Goal: Check status

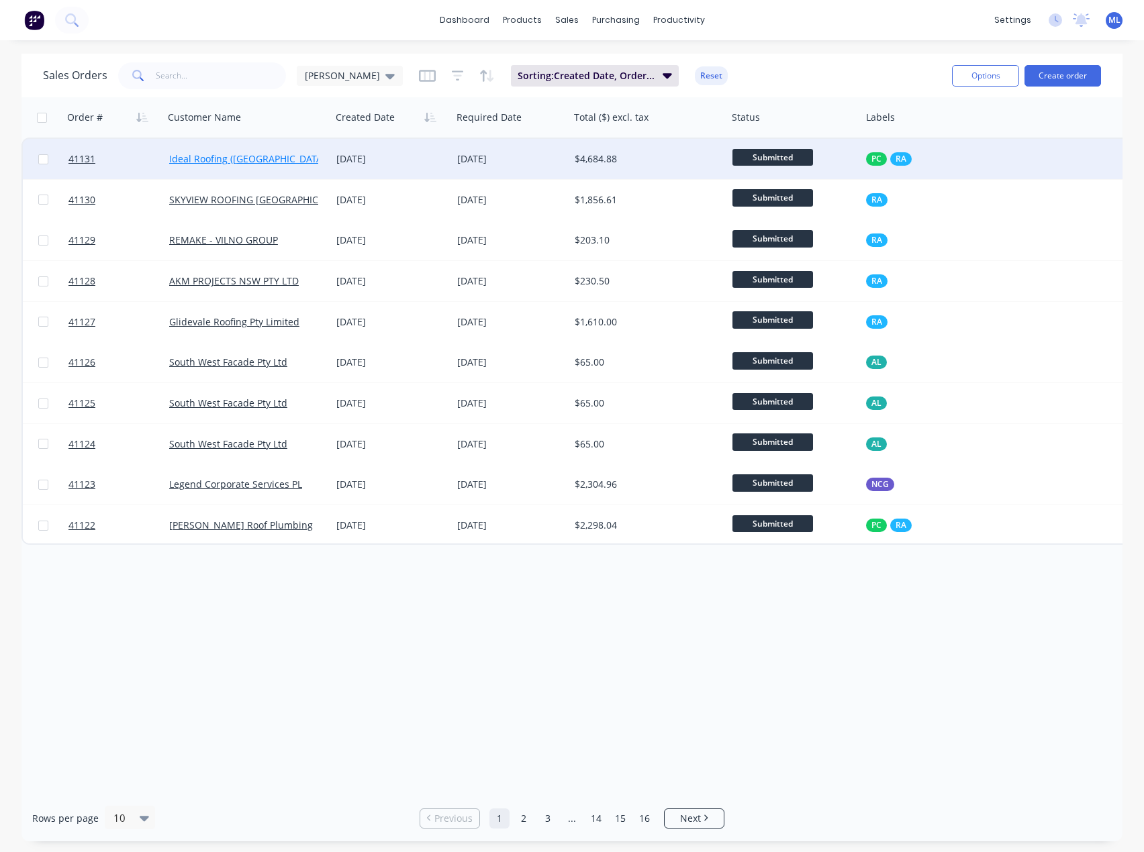
click at [259, 164] on link "Ideal Roofing ([GEOGRAPHIC_DATA]) Pty Ltd" at bounding box center [265, 158] width 192 height 13
click at [380, 161] on div "[DATE]" at bounding box center [391, 158] width 110 height 13
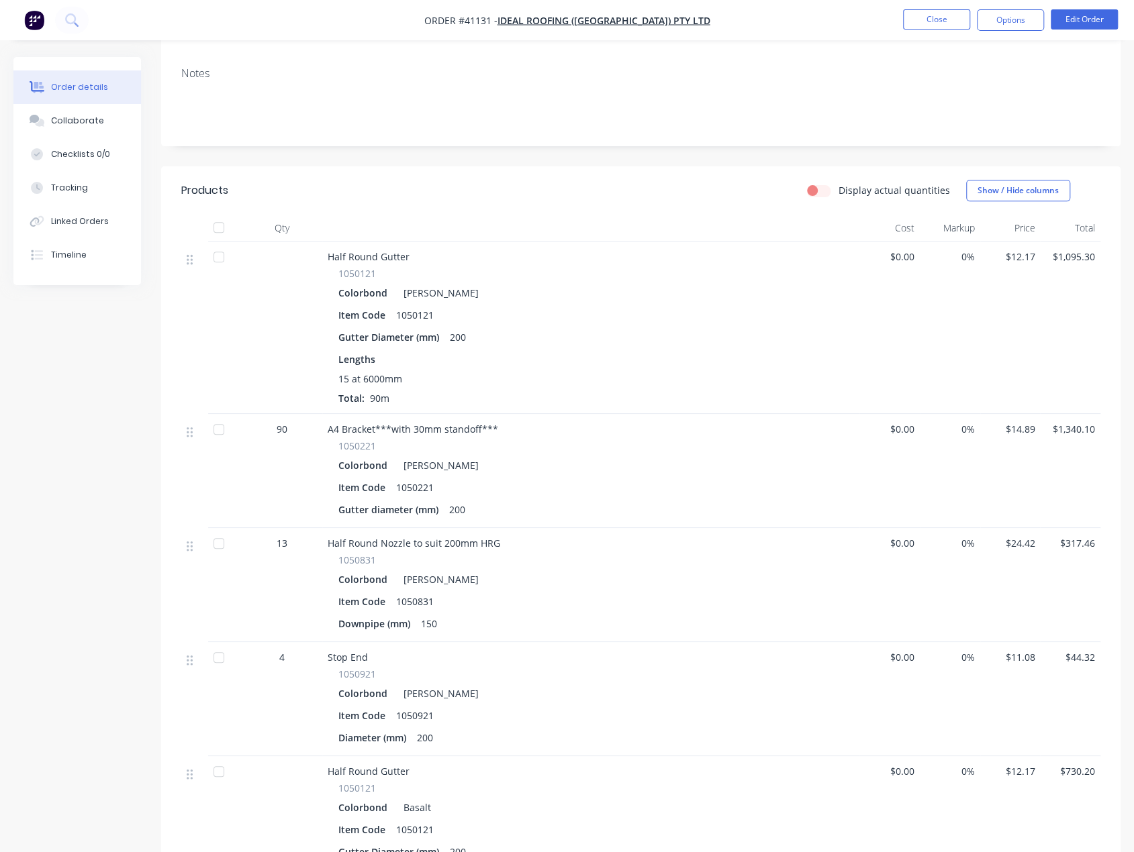
scroll to position [134, 0]
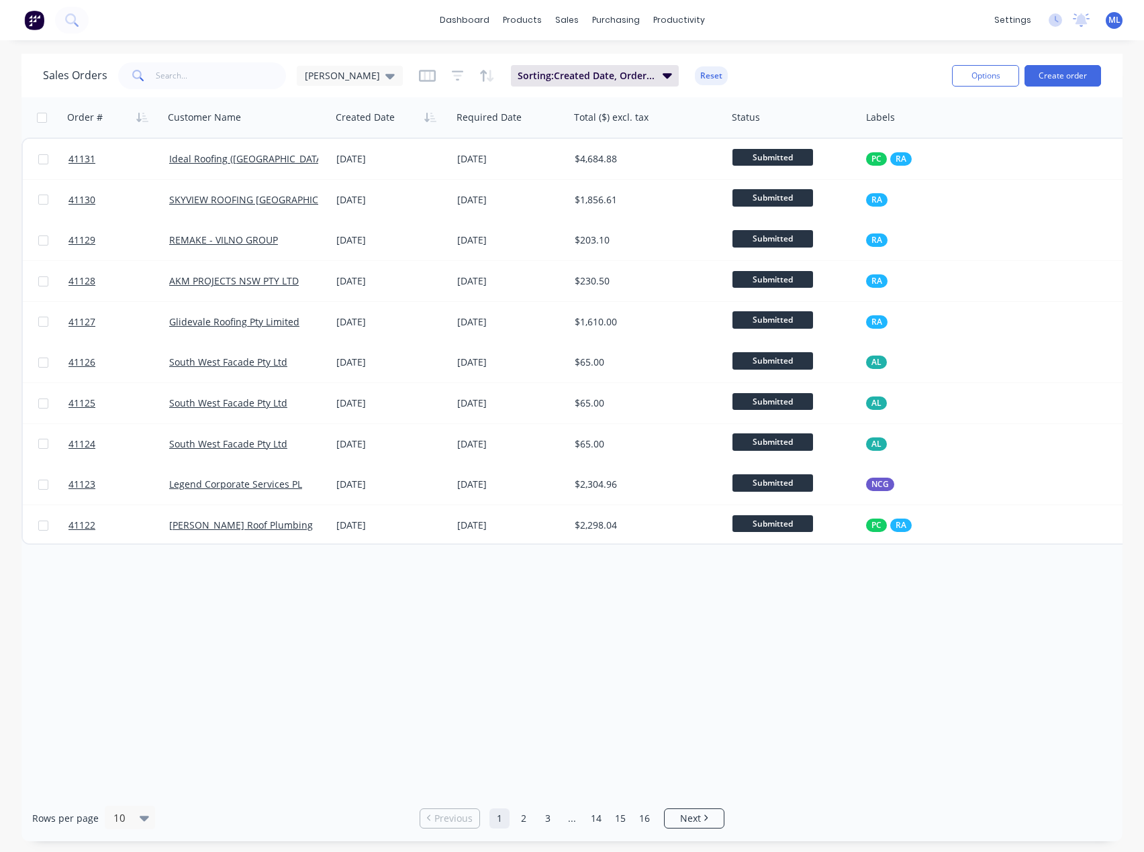
click at [607, 656] on div "Order # Customer Name Created Date Required Date Total ($) excl. tax Status Lab…" at bounding box center [571, 446] width 1101 height 698
click at [683, 718] on div "Order # Customer Name Created Date Required Date Total ($) excl. tax Status Lab…" at bounding box center [571, 446] width 1101 height 698
click at [768, 722] on div "Order # Customer Name Created Date Required Date Total ($) excl. tax Status Lab…" at bounding box center [571, 446] width 1101 height 698
